Goal: Transaction & Acquisition: Purchase product/service

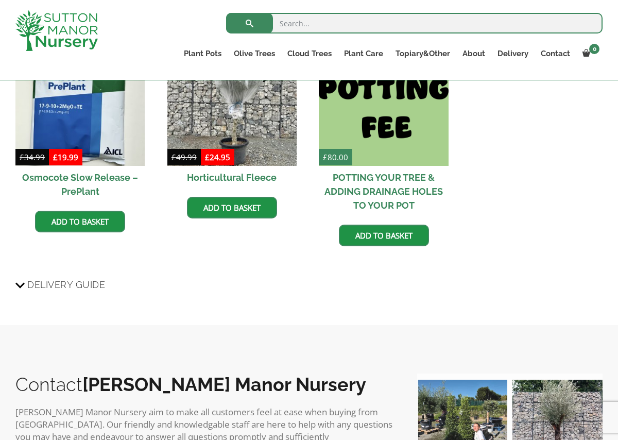
scroll to position [1154, 0]
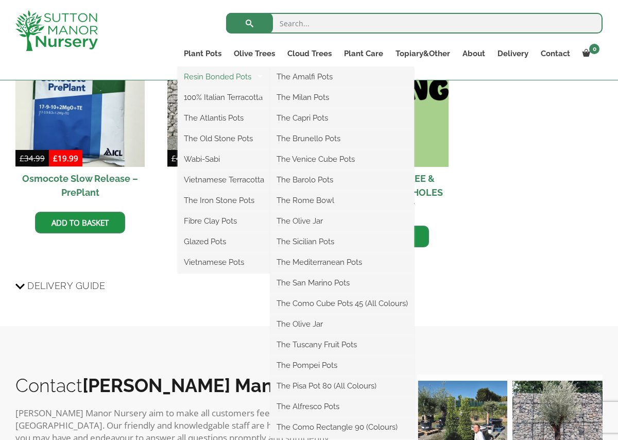
click at [200, 76] on link "Resin Bonded Pots" at bounding box center [224, 76] width 93 height 15
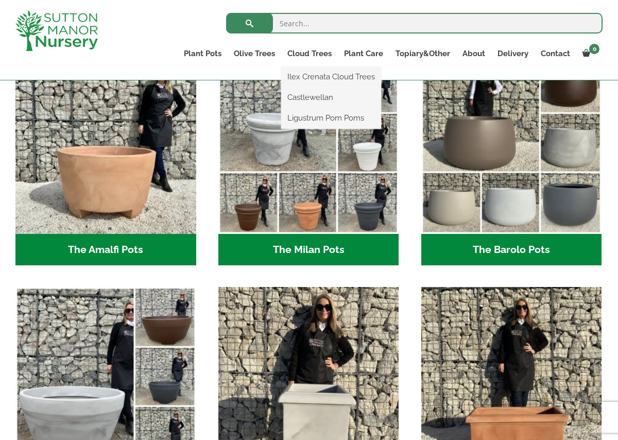
scroll to position [311, 0]
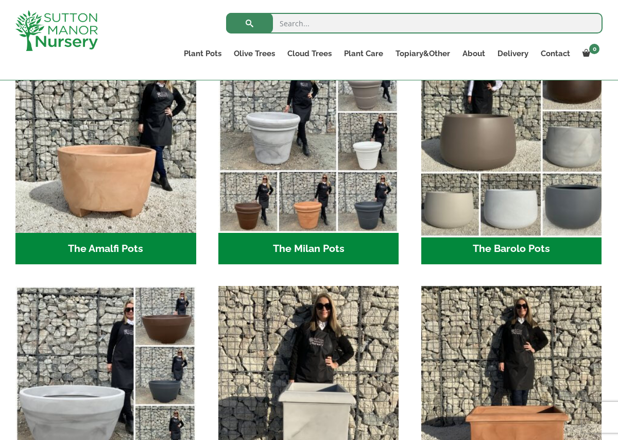
click at [536, 157] on img "Visit product category The Barolo Pots" at bounding box center [512, 142] width 190 height 190
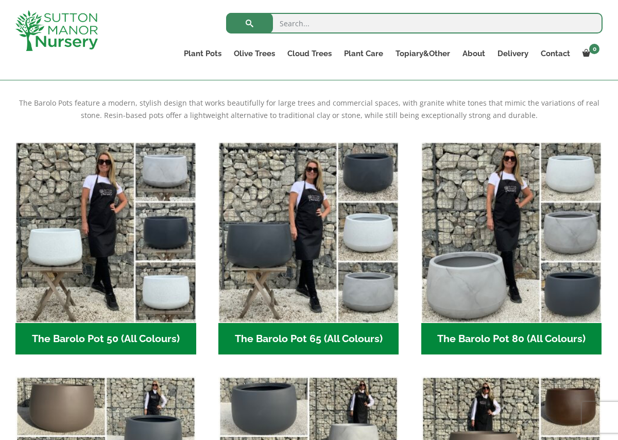
scroll to position [206, 0]
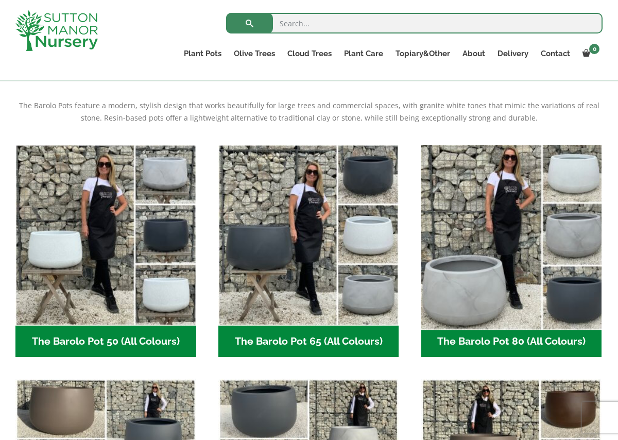
click at [588, 170] on img "Visit product category The Barolo Pot 80 (All Colours)" at bounding box center [512, 235] width 190 height 190
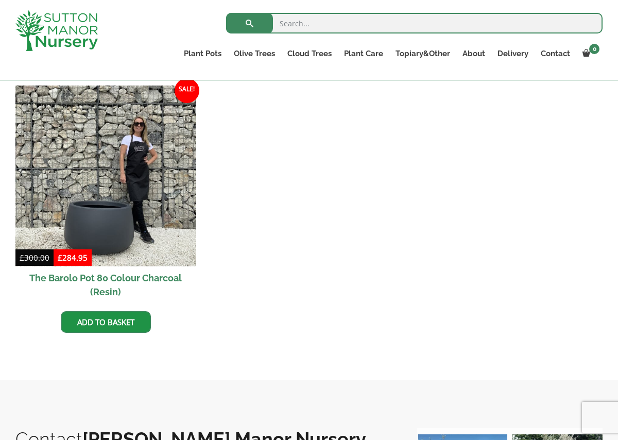
scroll to position [783, 0]
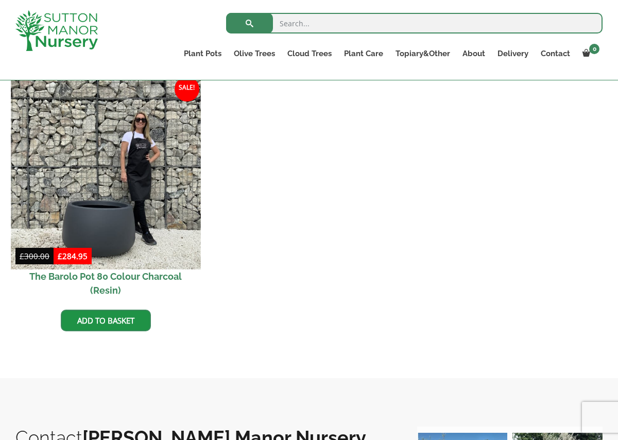
click at [115, 230] on img at bounding box center [106, 174] width 190 height 190
